Goal: Task Accomplishment & Management: Manage account settings

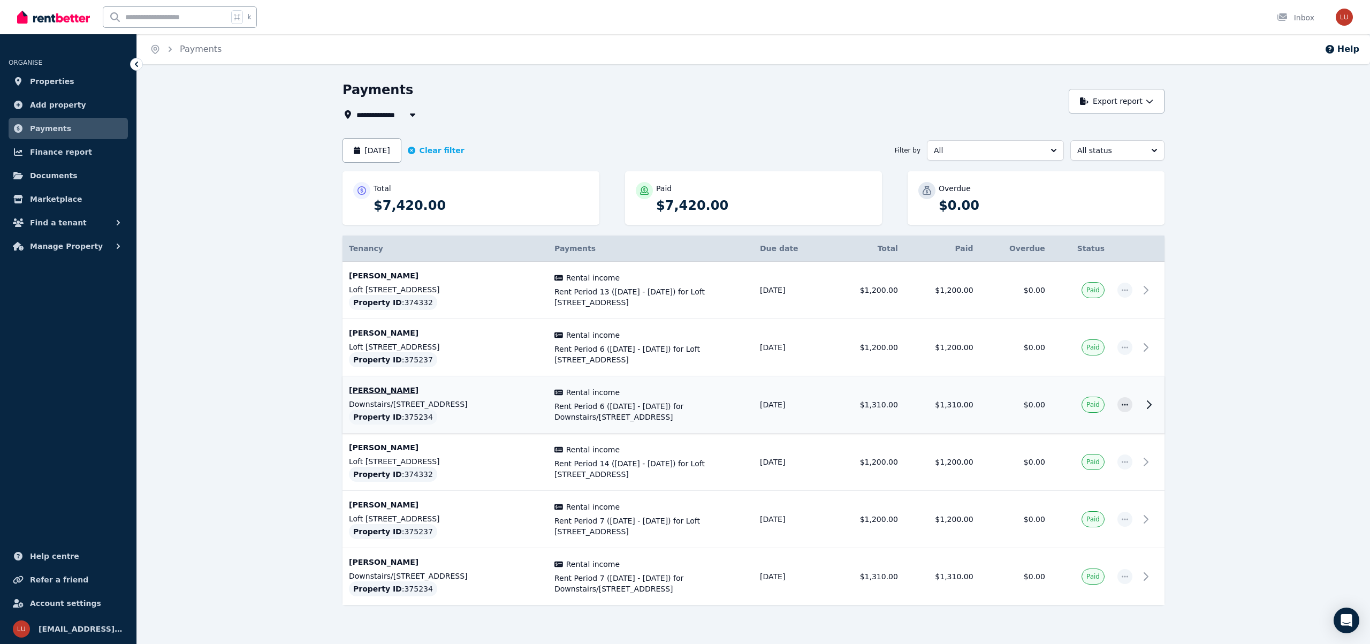
scroll to position [19, 0]
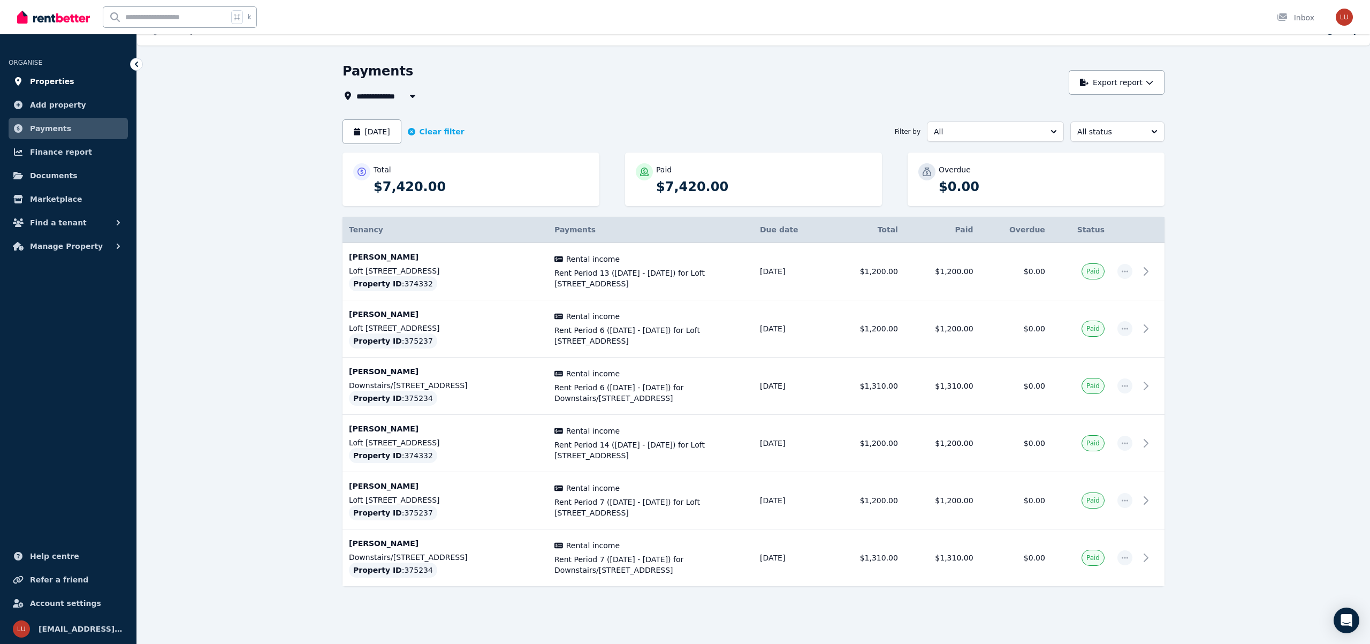
click at [57, 84] on span "Properties" at bounding box center [52, 81] width 44 height 13
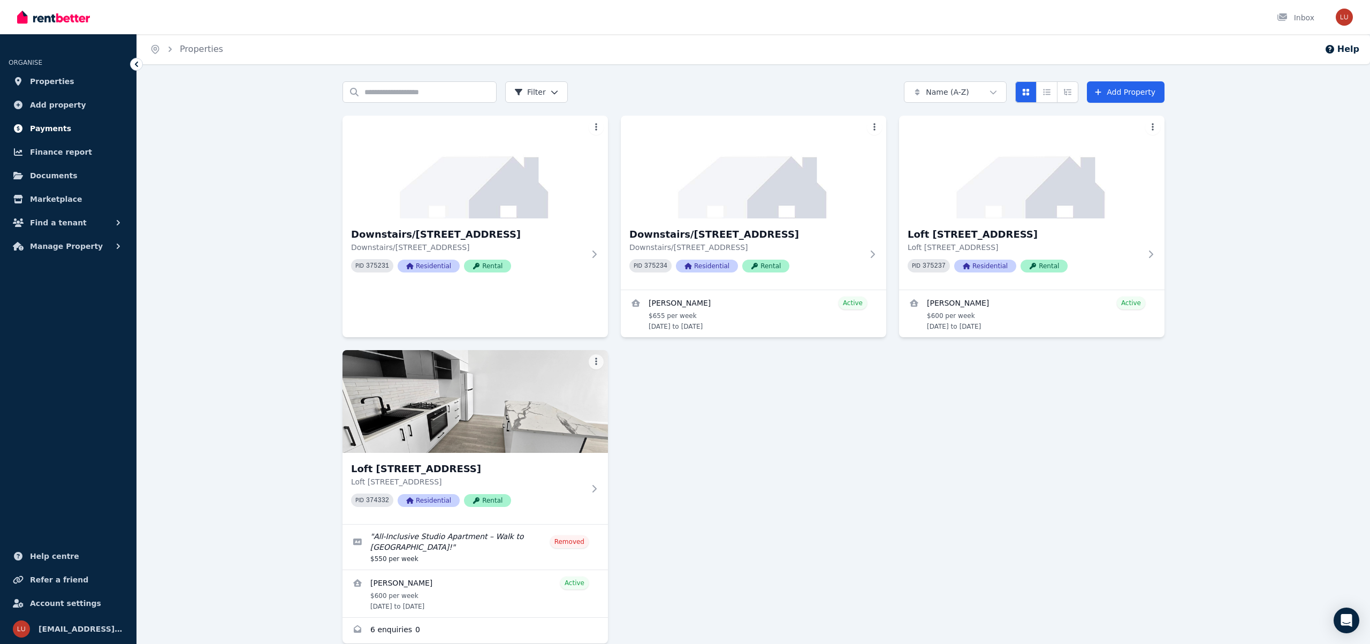
click at [52, 133] on span "Payments" at bounding box center [50, 128] width 41 height 13
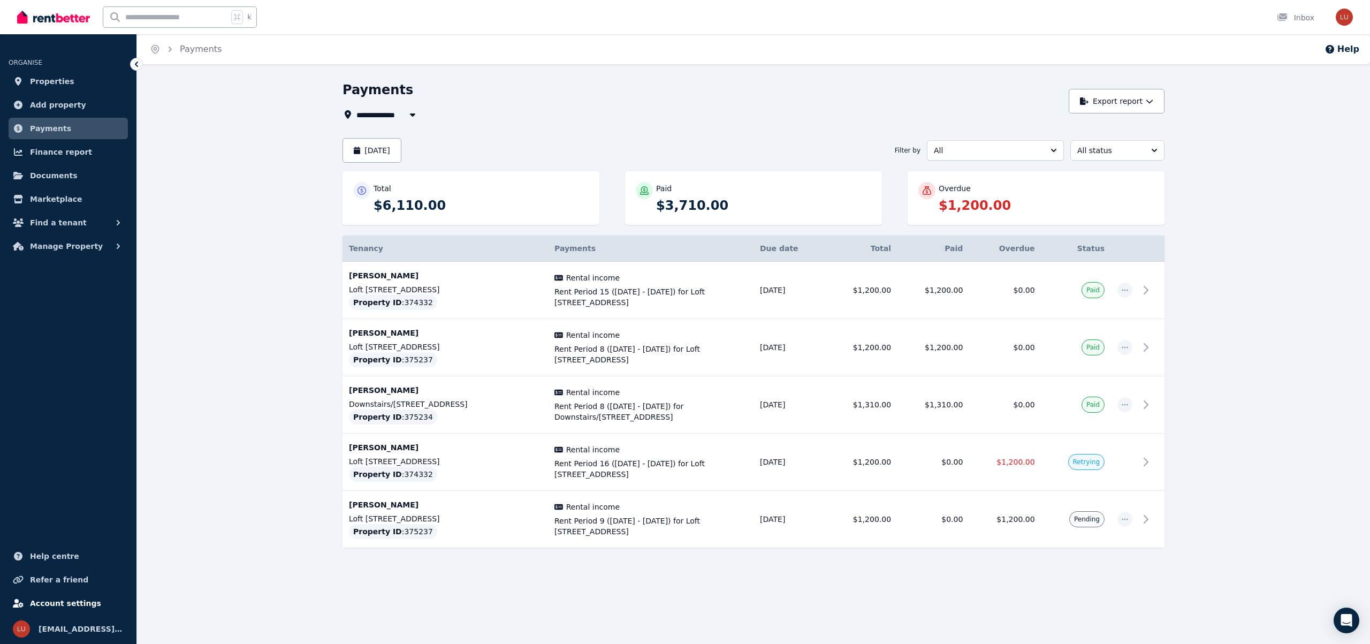
click at [48, 608] on span "Account settings" at bounding box center [65, 603] width 71 height 13
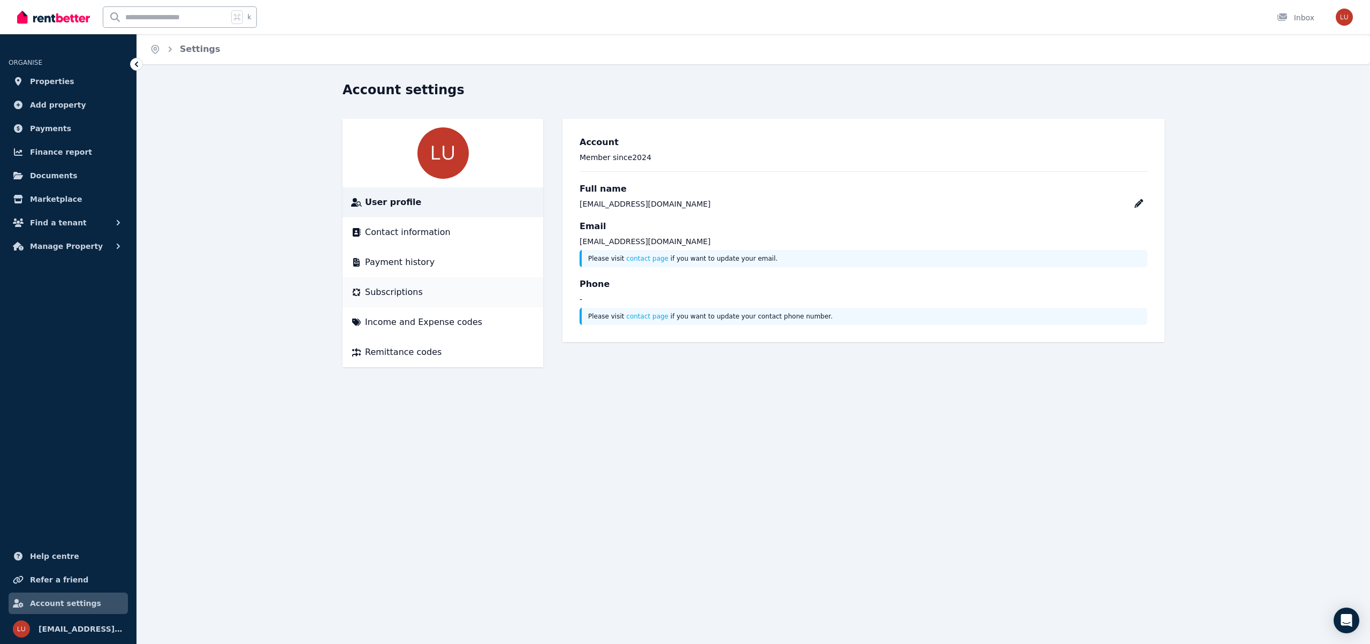
click at [405, 294] on span "Subscriptions" at bounding box center [394, 292] width 58 height 13
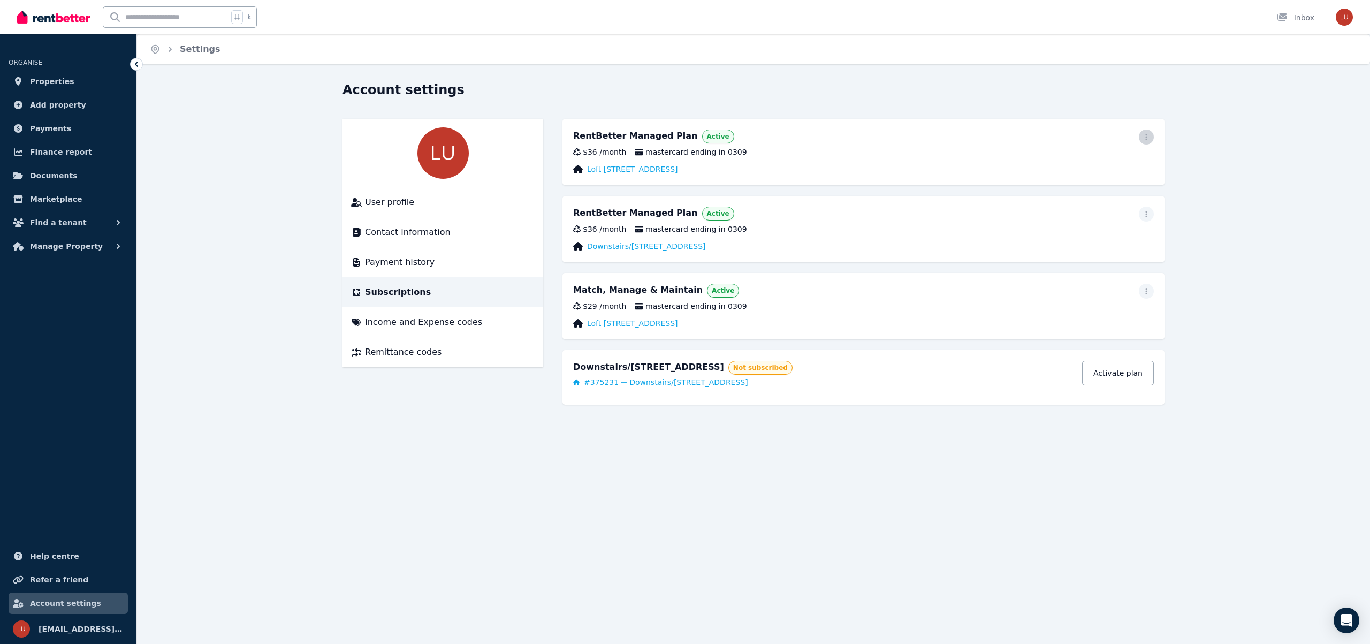
click at [1149, 137] on icon "button" at bounding box center [1146, 136] width 9 height 7
click at [1113, 160] on span "Update payment method" at bounding box center [1098, 173] width 94 height 26
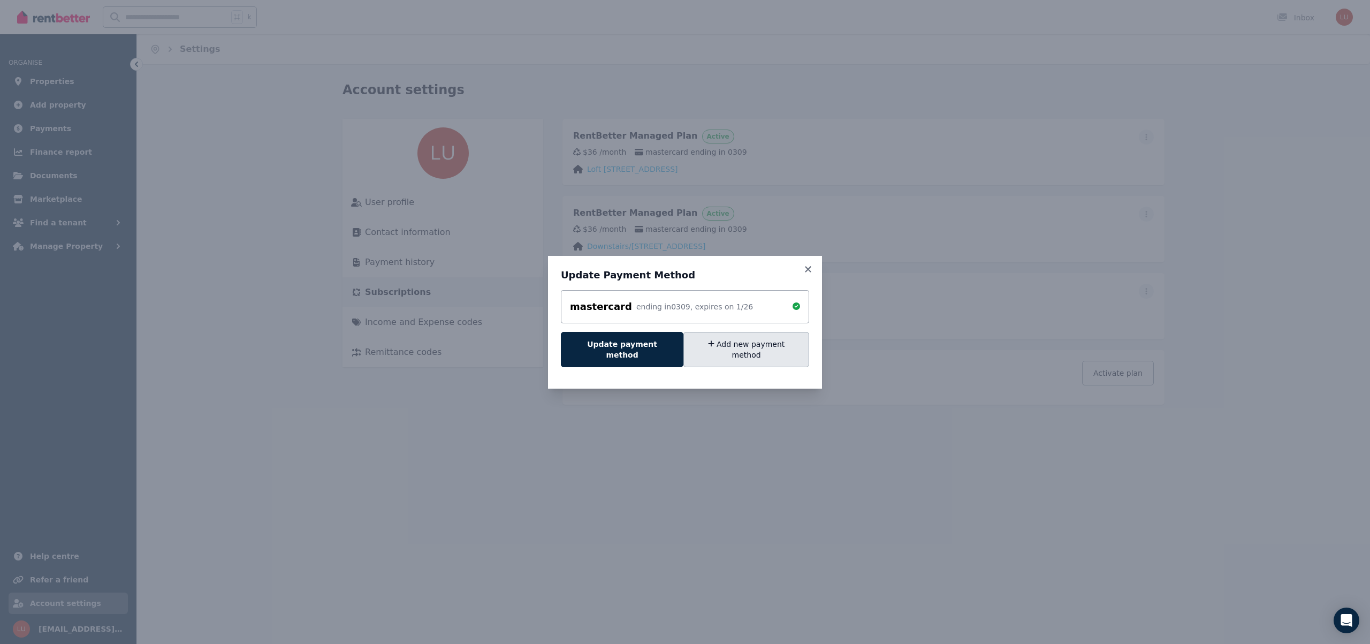
click at [734, 360] on button "Add new payment method" at bounding box center [746, 349] width 126 height 35
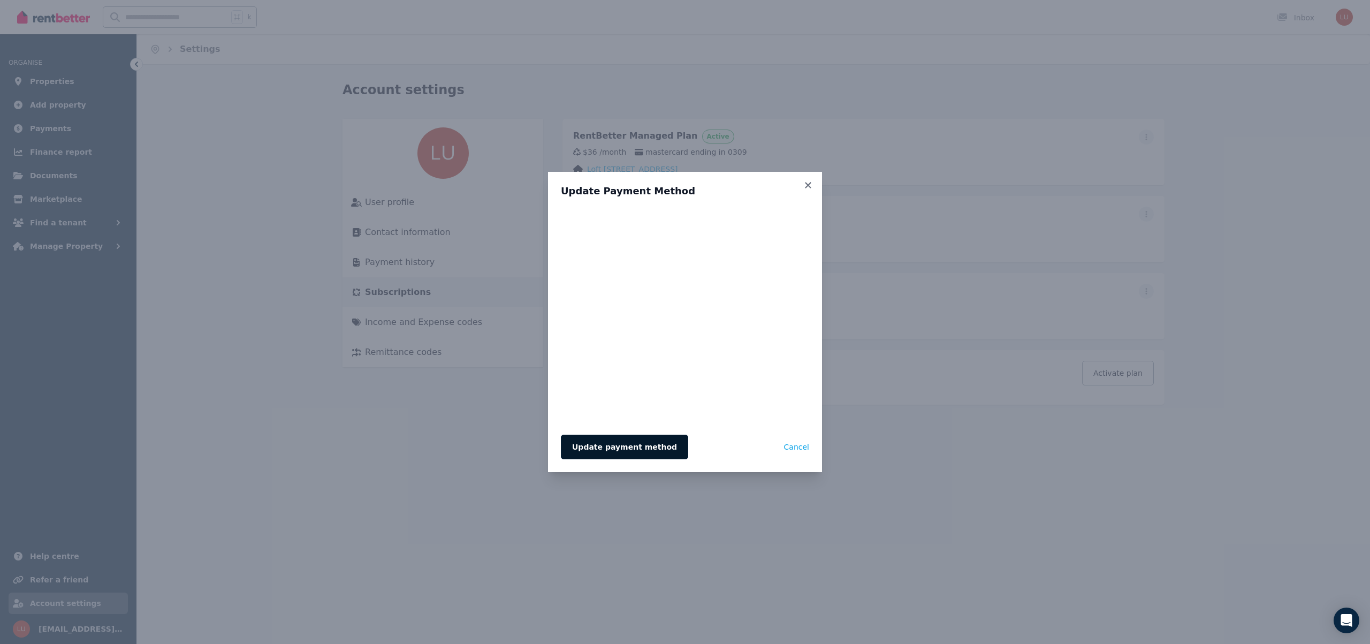
click at [626, 449] on button "Update payment method" at bounding box center [624, 447] width 127 height 25
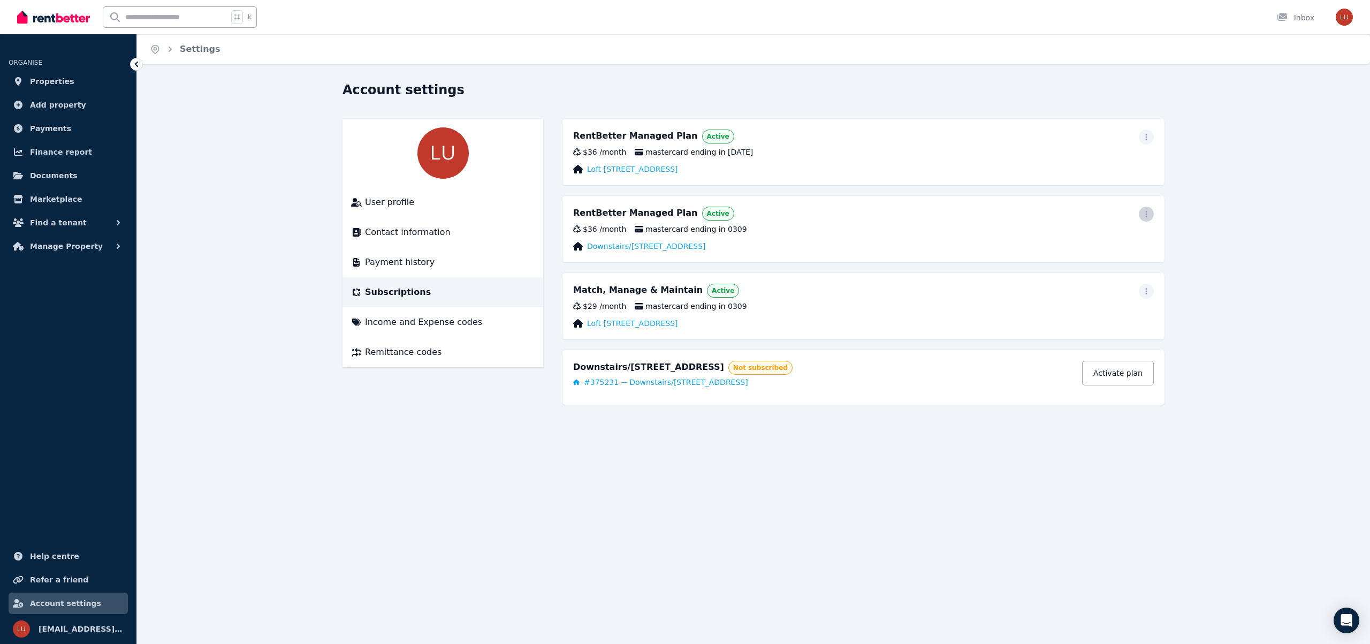
click at [1149, 216] on icon "button" at bounding box center [1146, 213] width 9 height 7
click at [1095, 240] on span "Update payment method" at bounding box center [1098, 250] width 94 height 26
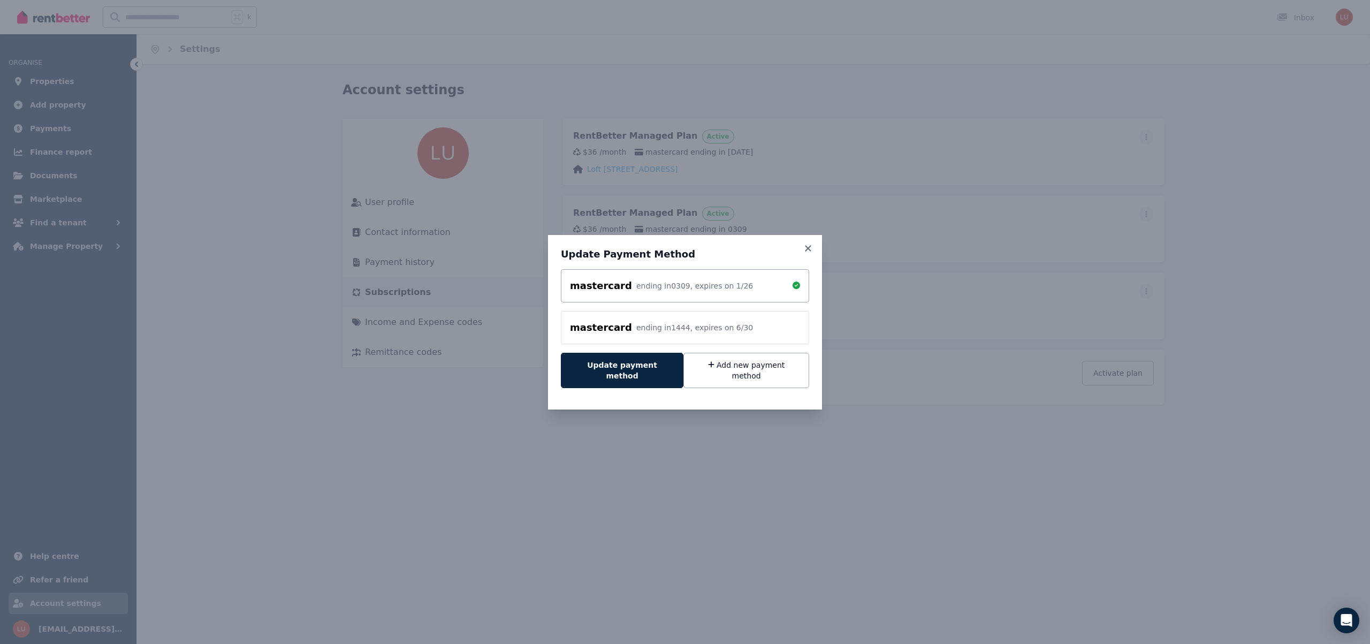
click at [676, 328] on div "ending in 1444 , expires on 6 / 30" at bounding box center [694, 327] width 117 height 11
click at [635, 371] on button "Update payment method" at bounding box center [622, 370] width 123 height 35
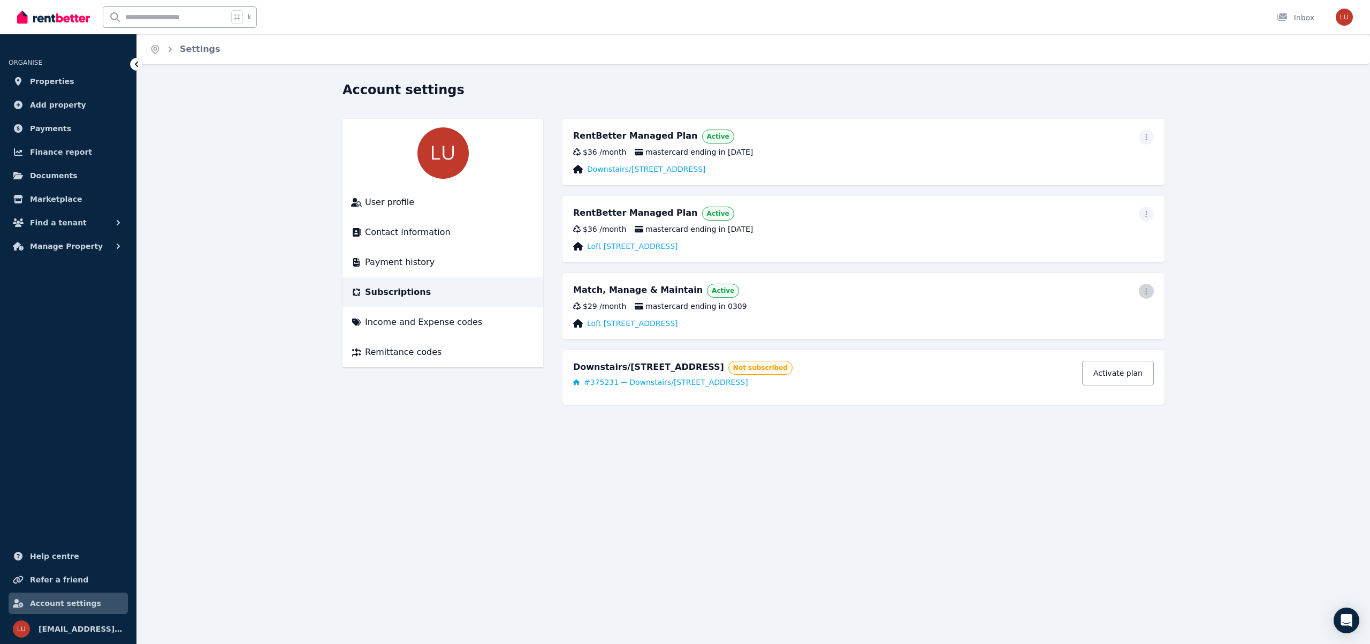
click at [1145, 295] on span "button" at bounding box center [1146, 291] width 15 height 15
click at [1120, 314] on span "Update payment method" at bounding box center [1098, 327] width 94 height 26
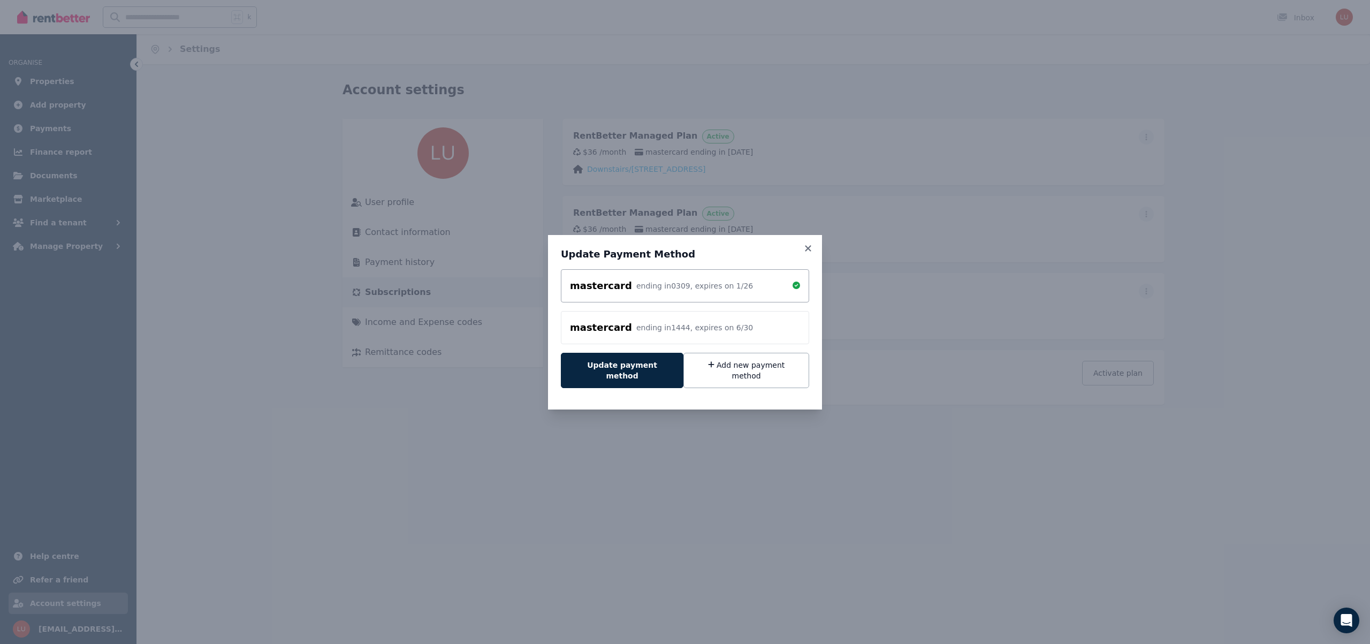
click at [636, 333] on div "ending in 1444 , expires on 6 / 30" at bounding box center [694, 327] width 117 height 11
click at [621, 368] on button "Update payment method" at bounding box center [622, 370] width 123 height 35
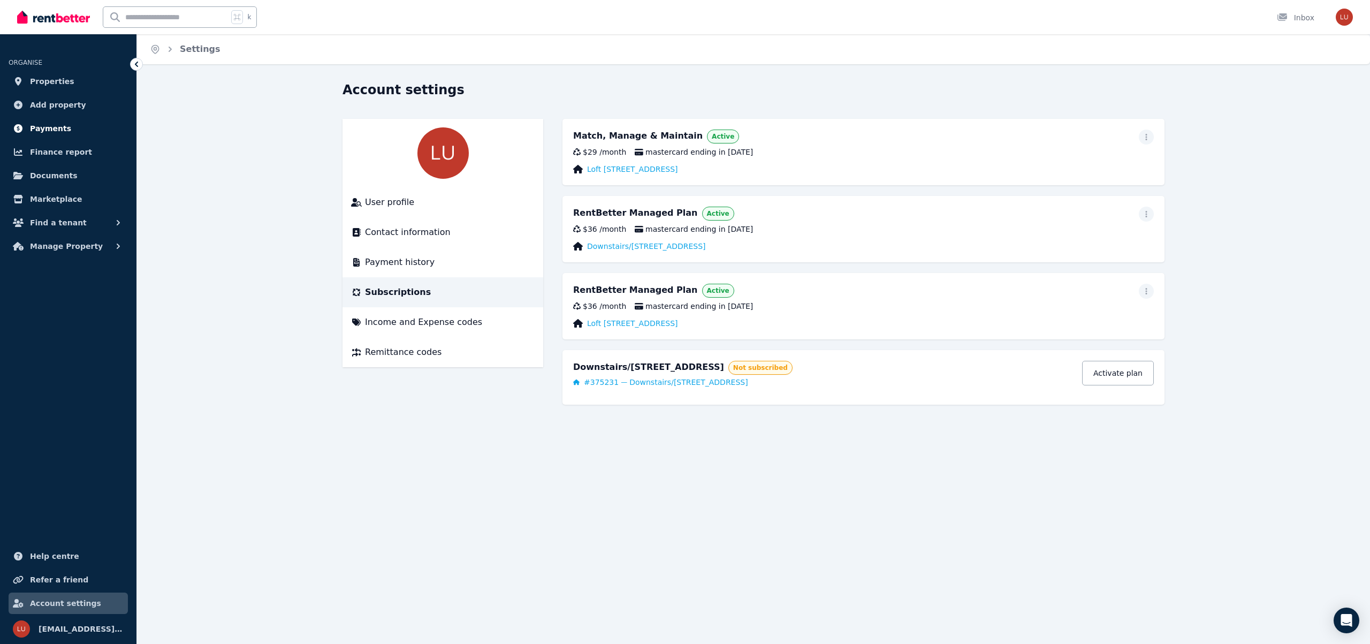
click at [56, 129] on span "Payments" at bounding box center [50, 128] width 41 height 13
